Goal: Task Accomplishment & Management: Use online tool/utility

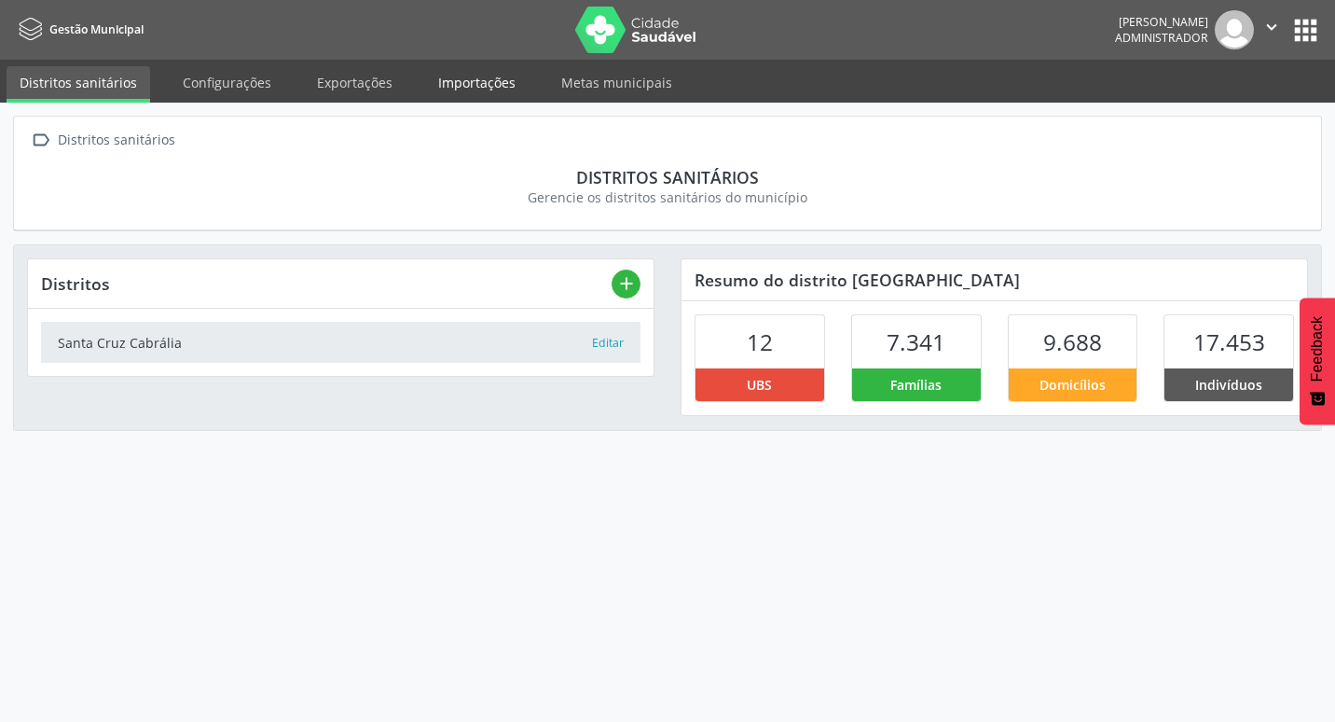
click at [433, 91] on link "Importações" at bounding box center [476, 82] width 103 height 33
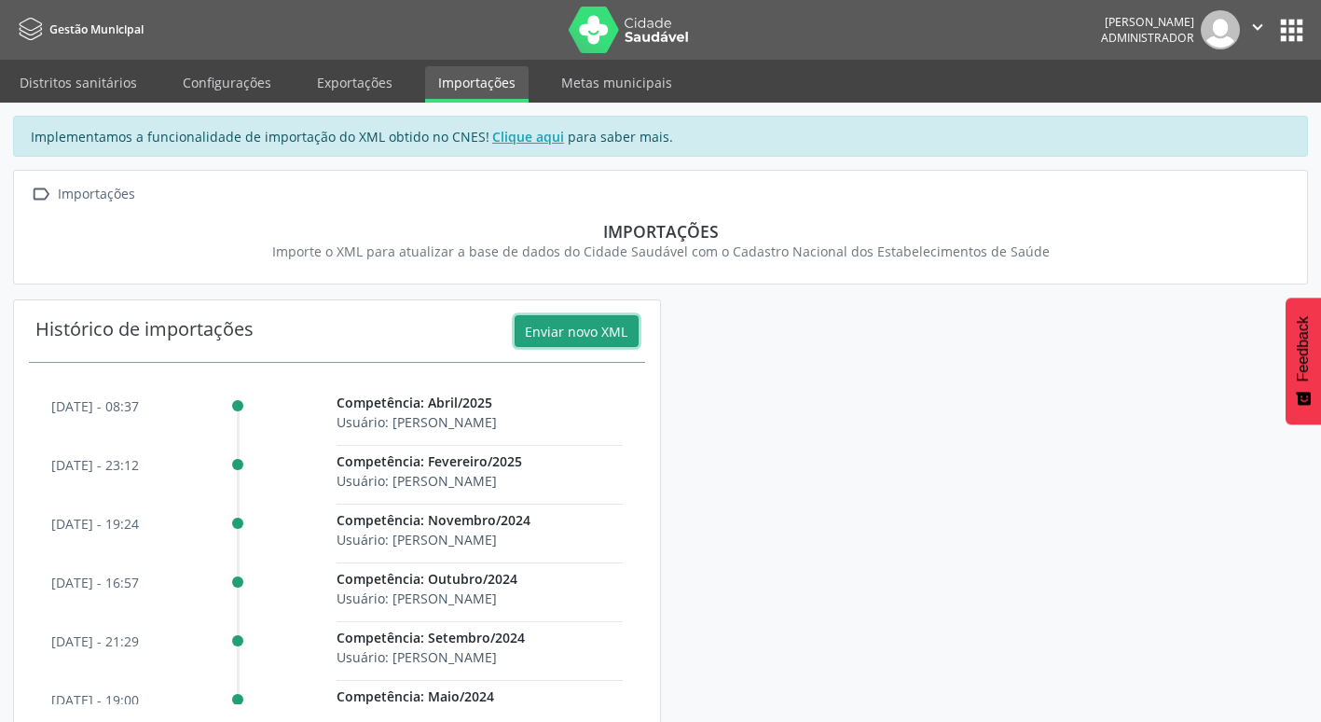
click at [592, 330] on button "Enviar novo XML" at bounding box center [577, 331] width 124 height 32
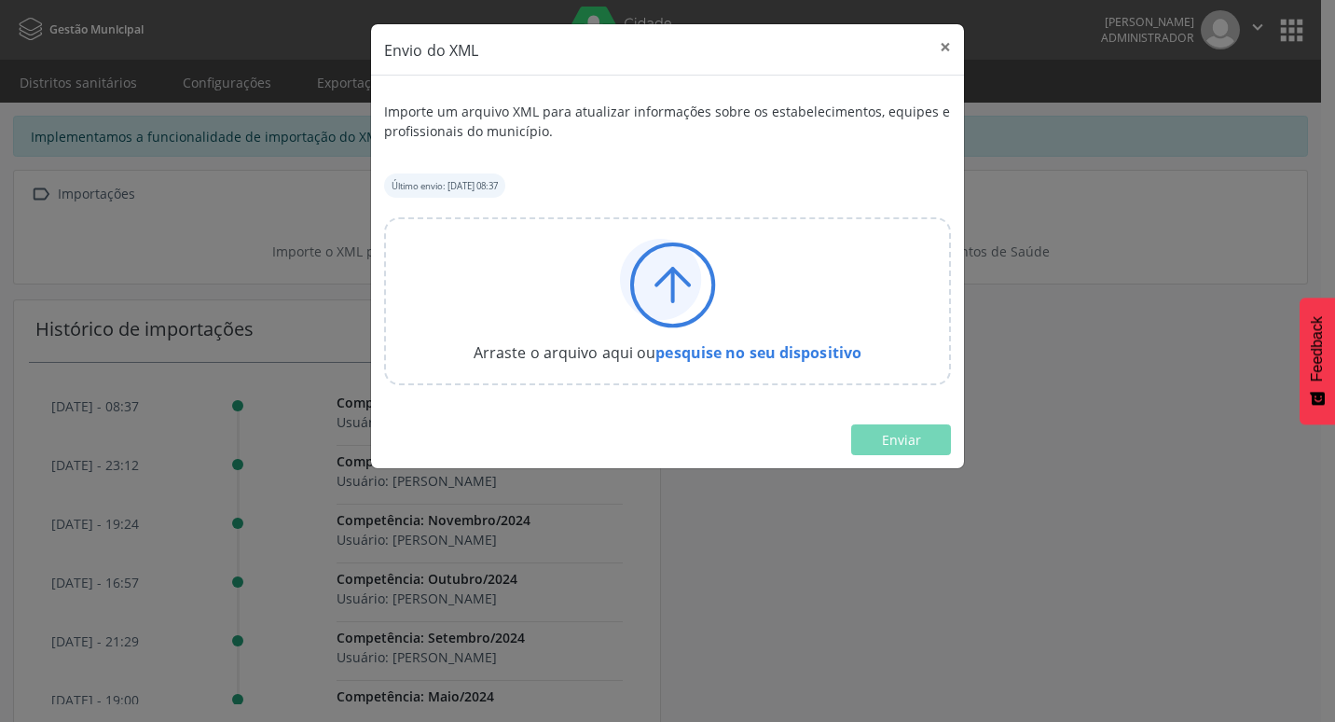
click at [676, 290] on icon at bounding box center [660, 279] width 81 height 81
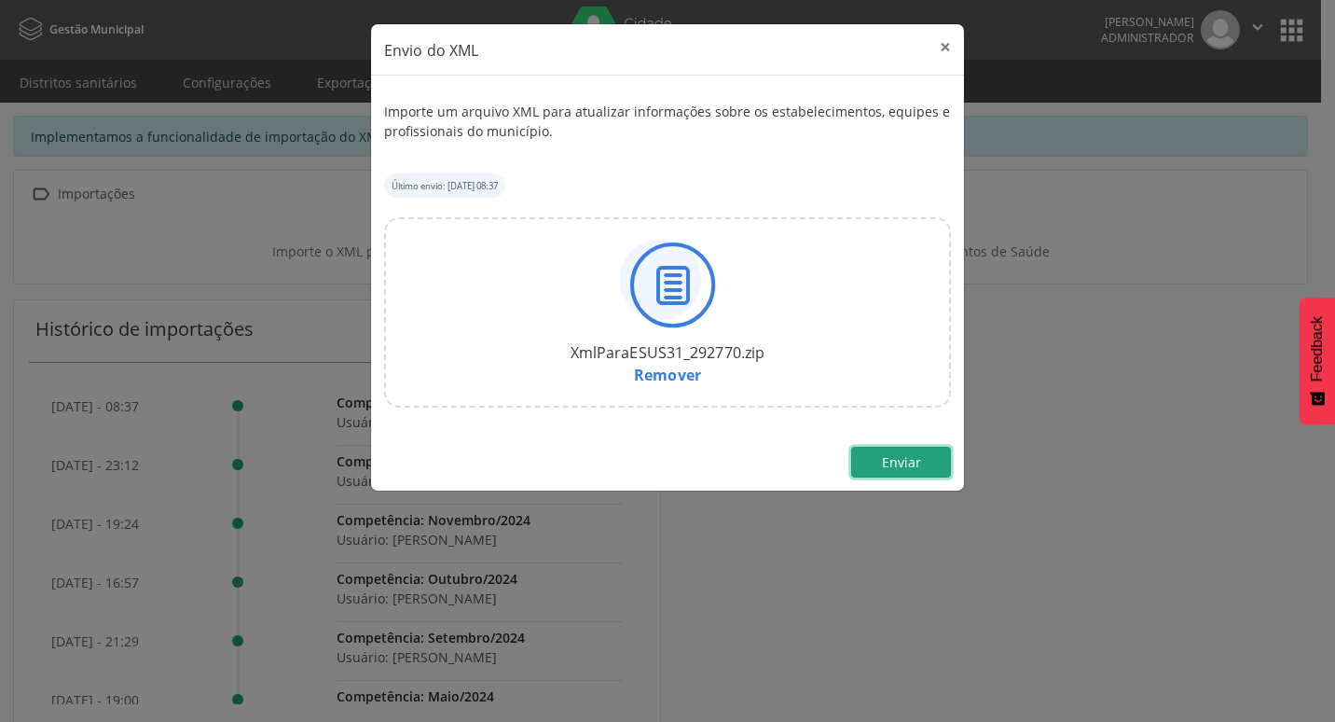
click at [895, 469] on span "Enviar" at bounding box center [901, 462] width 39 height 18
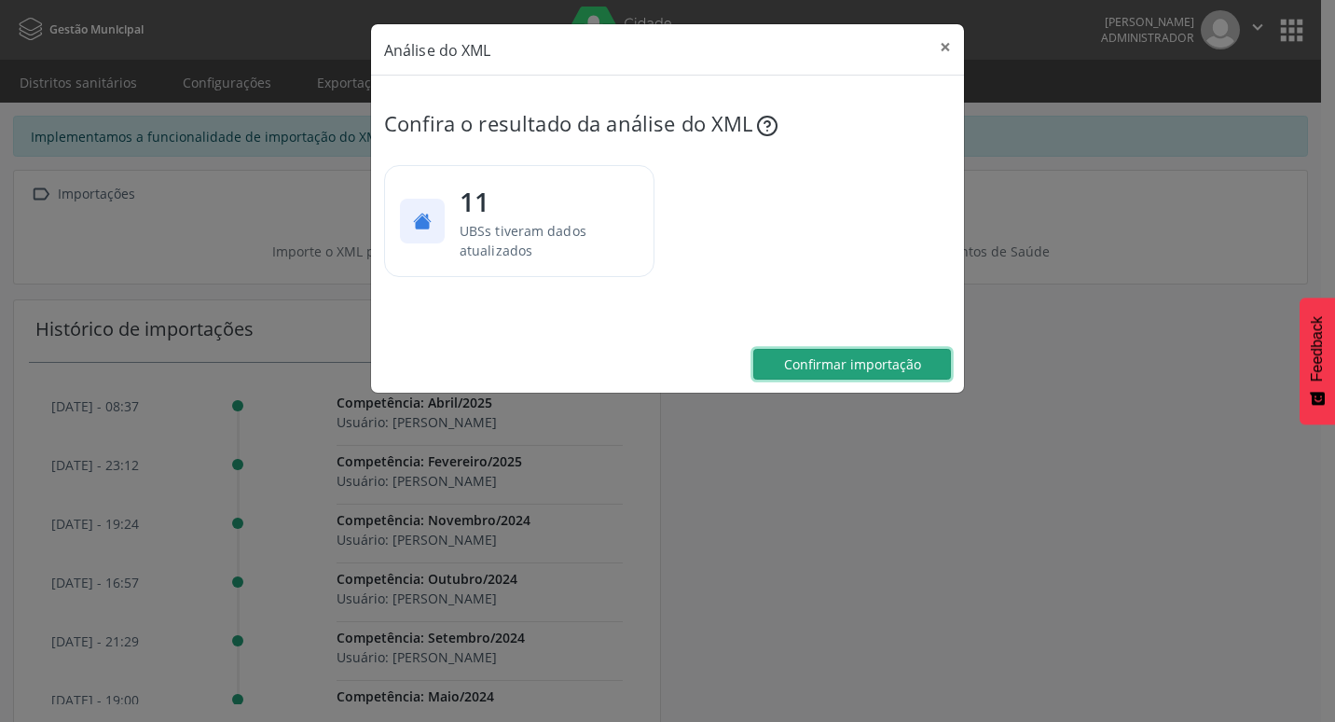
click at [880, 359] on span "Confirmar importação" at bounding box center [852, 364] width 137 height 18
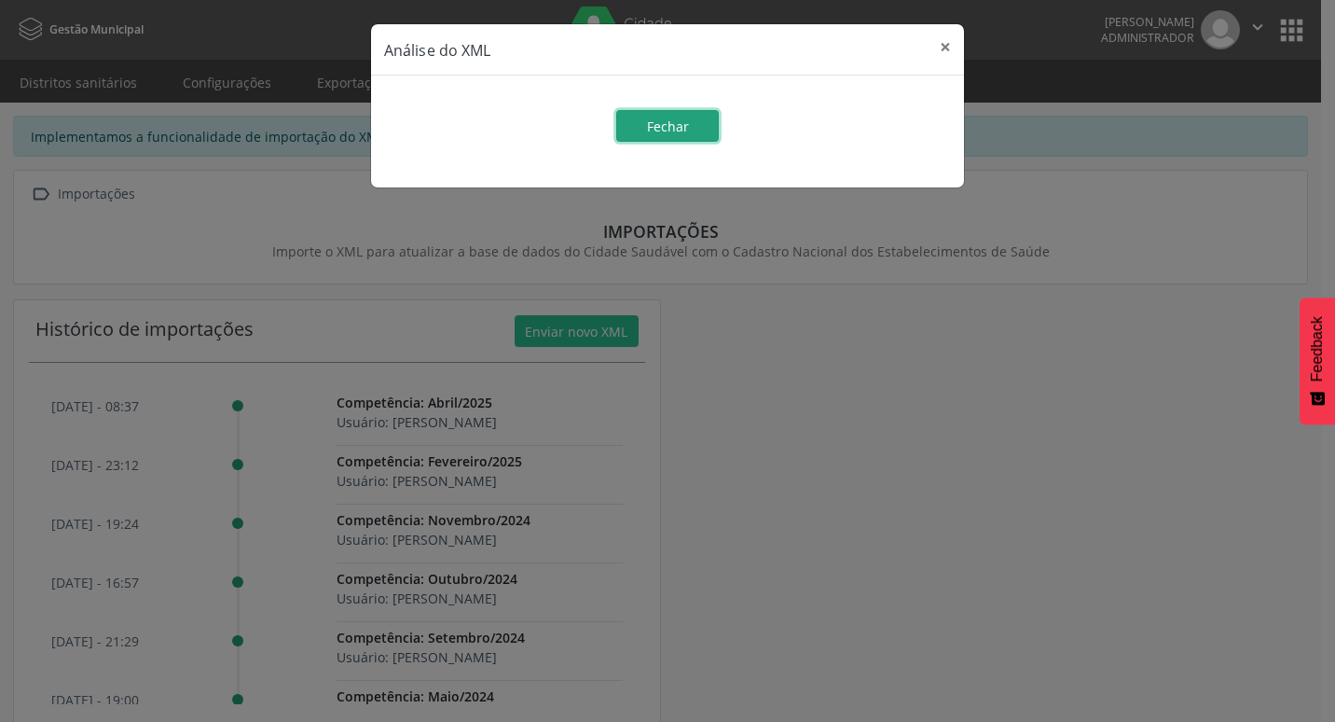
click at [628, 128] on button "Fechar" at bounding box center [667, 126] width 103 height 32
